Goal: Navigation & Orientation: Find specific page/section

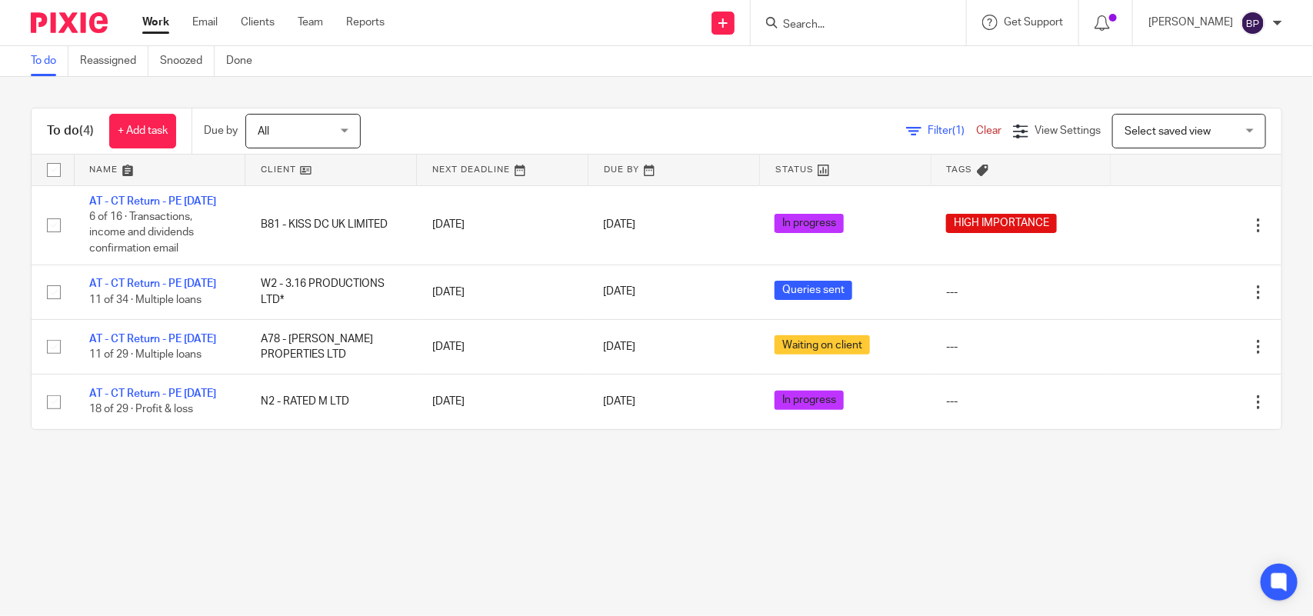
click at [262, 12] on div "Work Email Clients Team Reports Work Email Clients Team Reports Settings" at bounding box center [267, 22] width 281 height 45
click at [263, 16] on link "Clients" at bounding box center [258, 22] width 34 height 15
click at [264, 18] on link "Clients" at bounding box center [258, 22] width 34 height 15
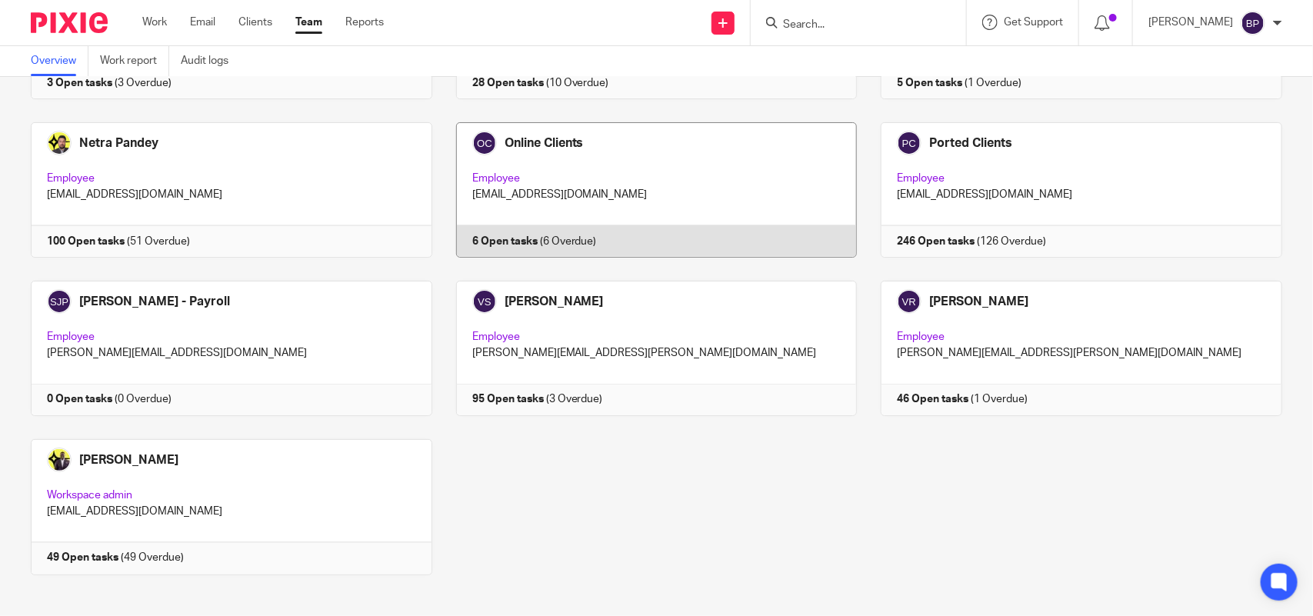
scroll to position [1011, 0]
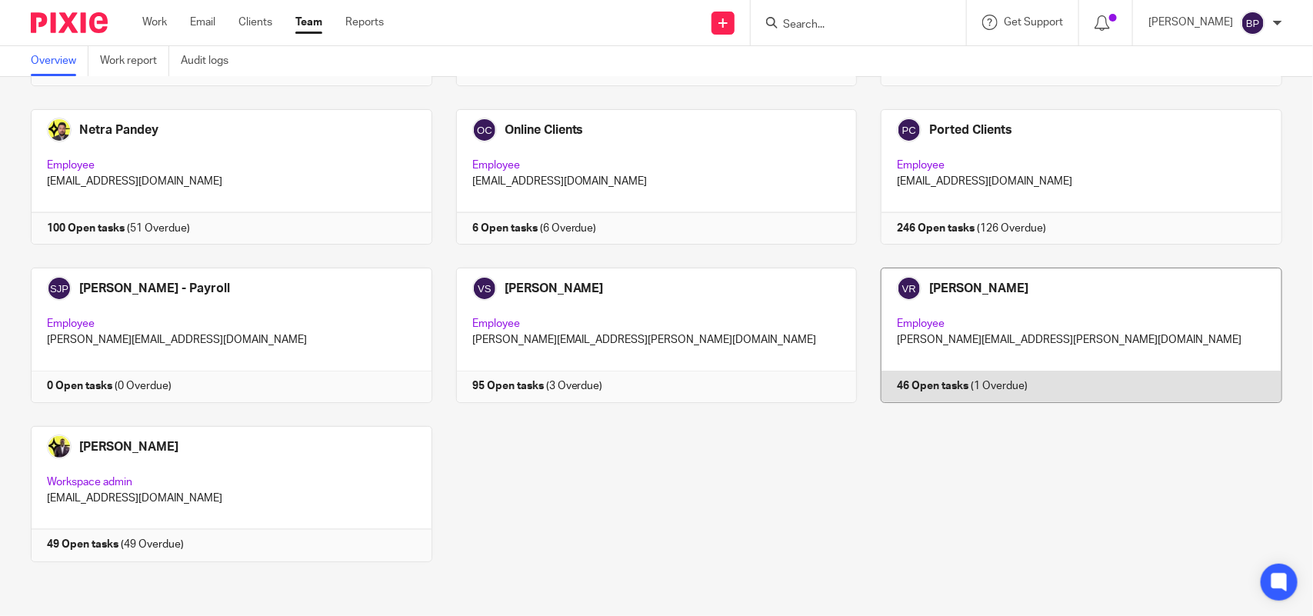
click at [1144, 329] on link at bounding box center [1069, 335] width 425 height 135
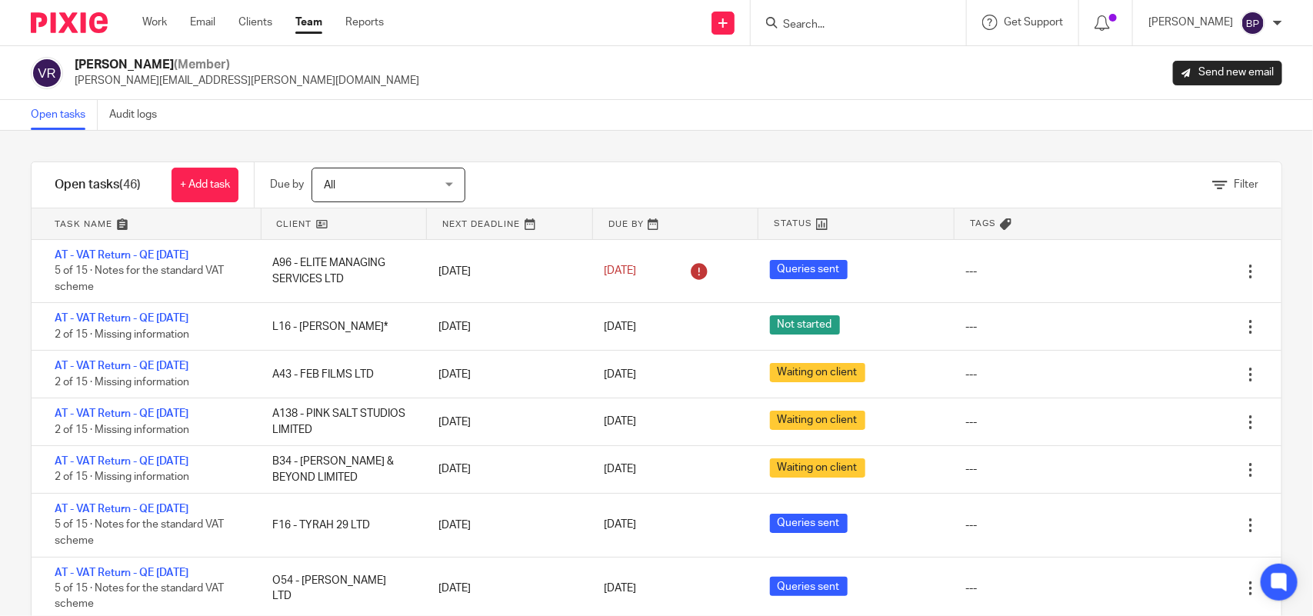
click at [206, 128] on div "Open tasks Audit logs" at bounding box center [656, 115] width 1313 height 31
